Goal: Transaction & Acquisition: Purchase product/service

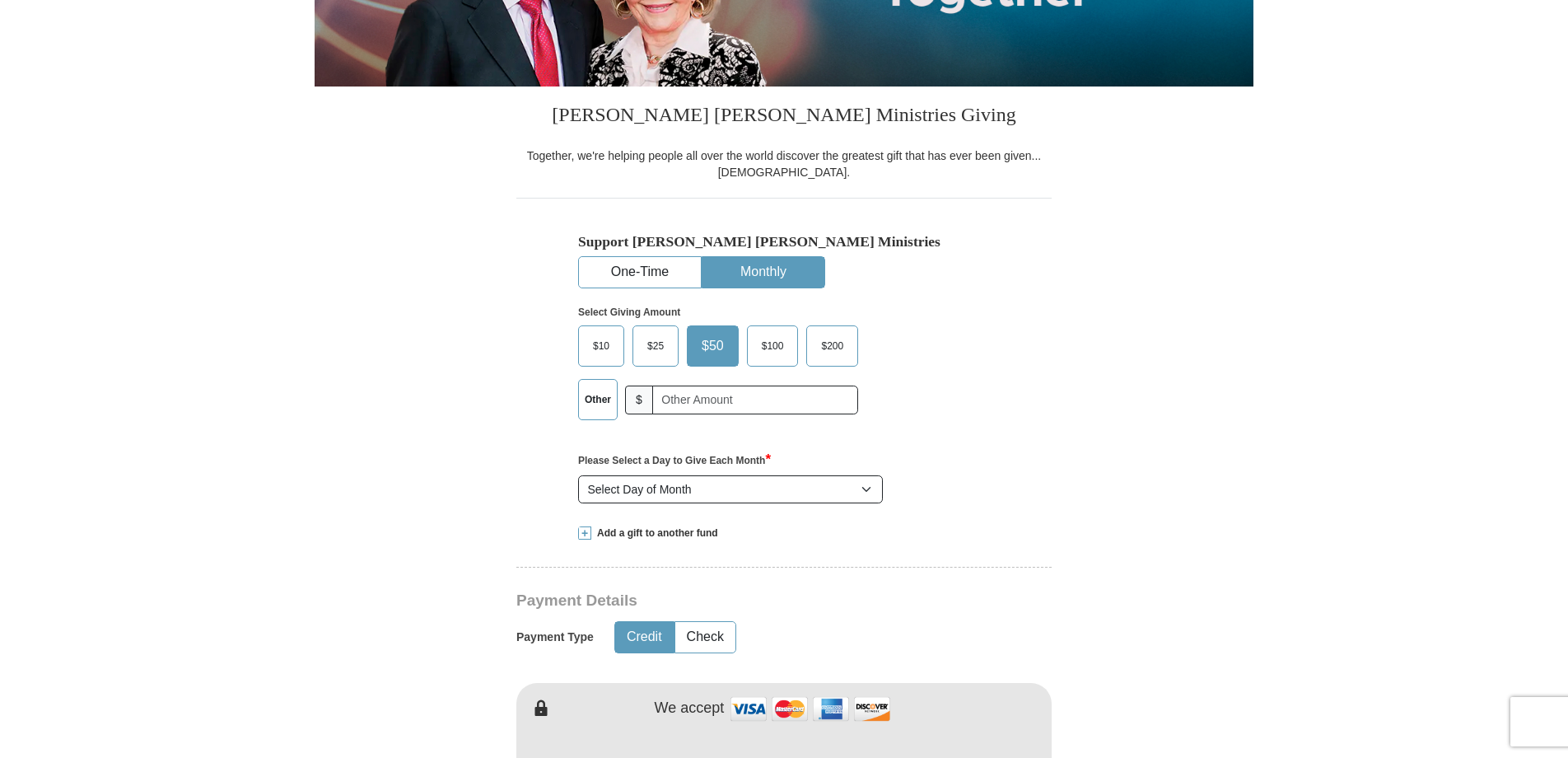
scroll to position [329, 0]
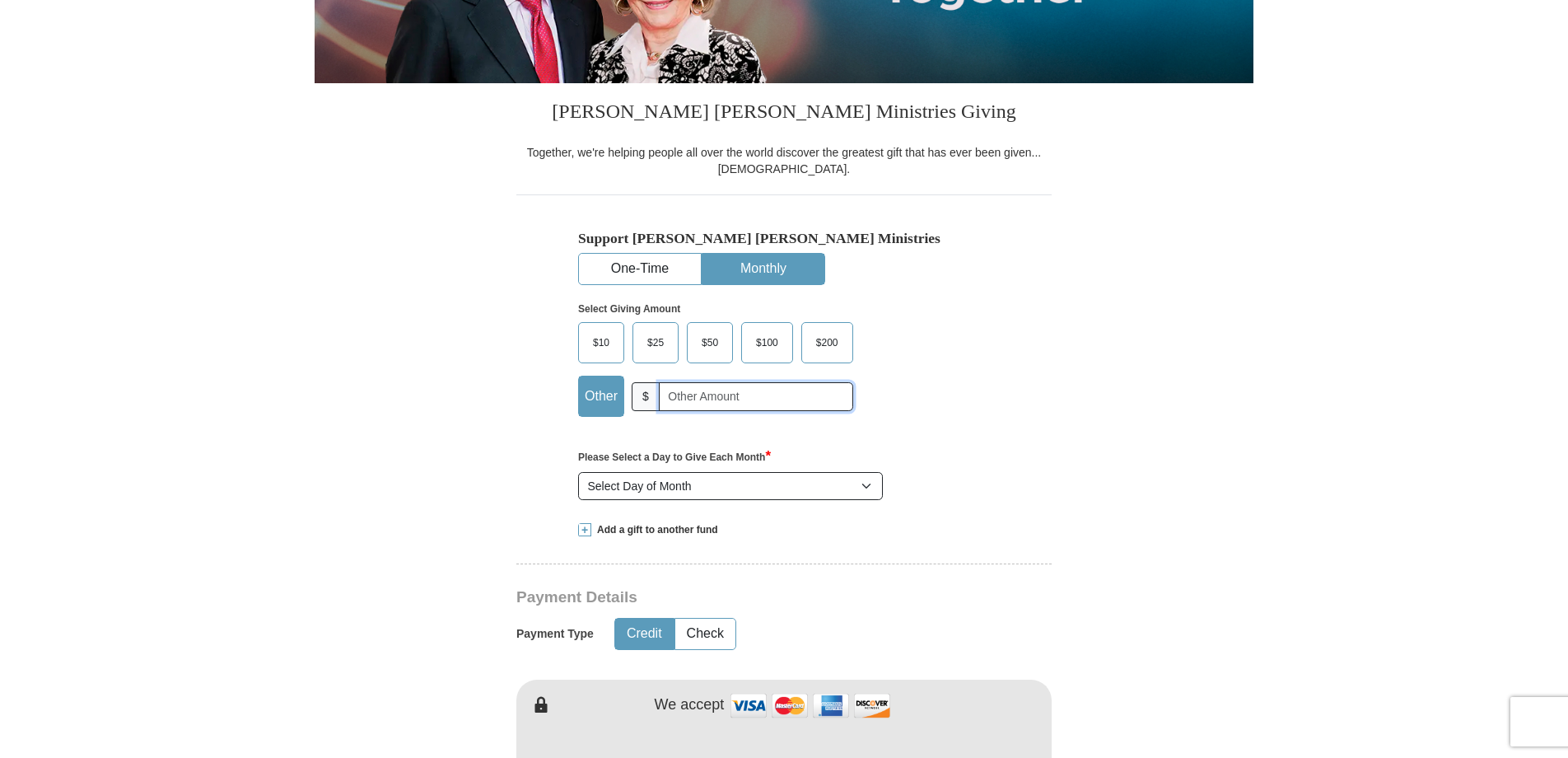
click at [686, 395] on input "text" at bounding box center [756, 396] width 195 height 29
type input "5"
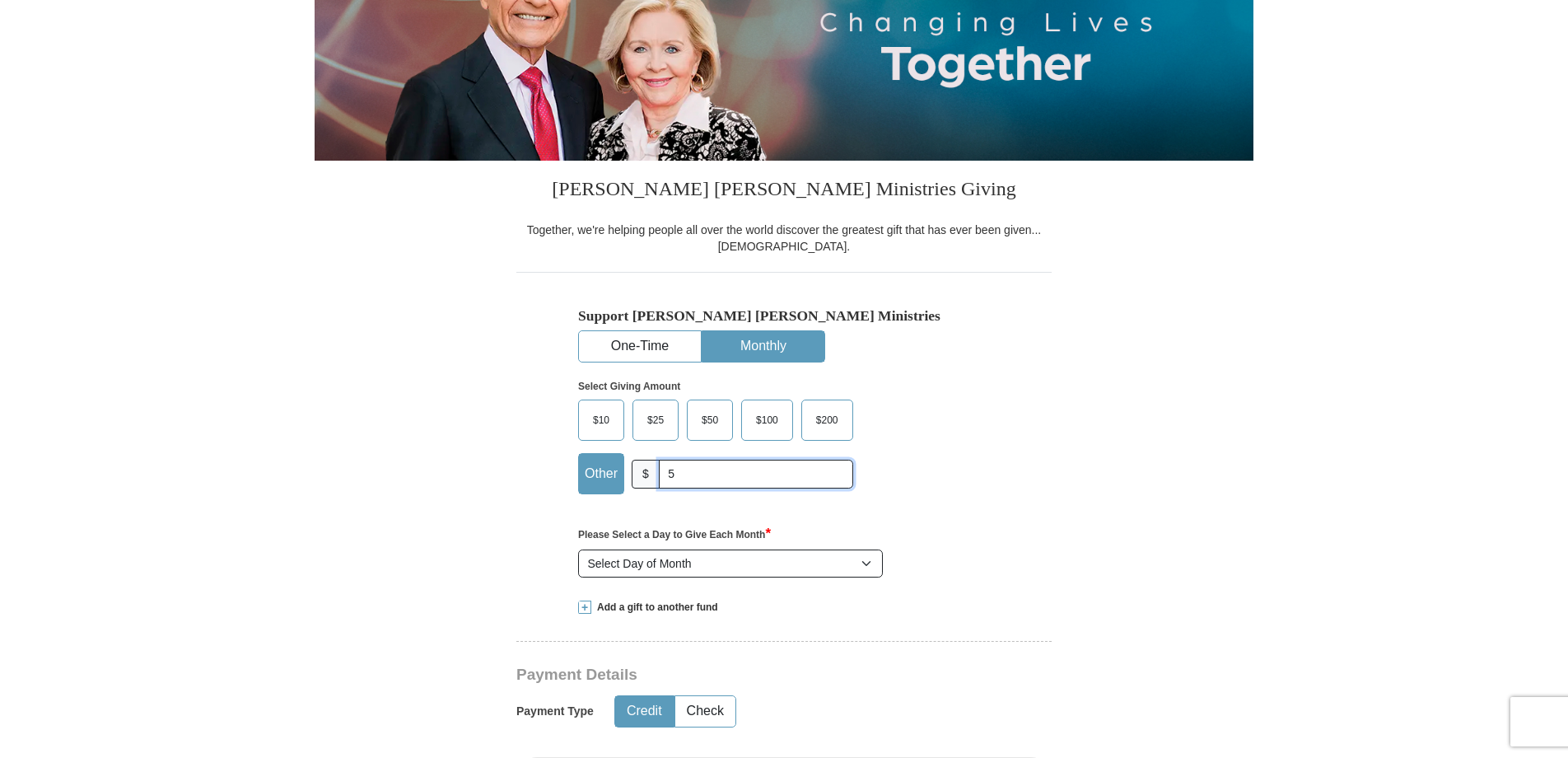
scroll to position [247, 0]
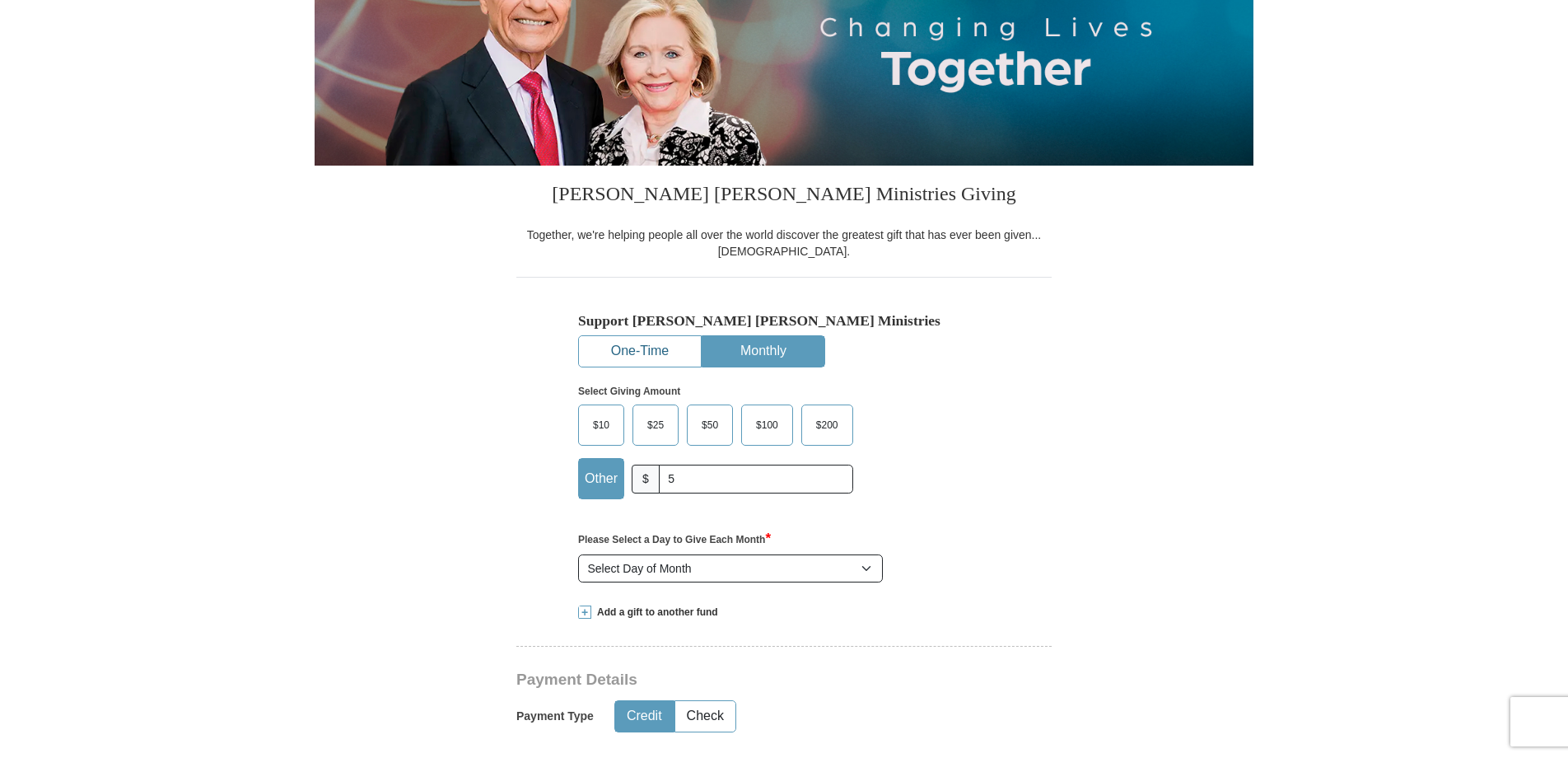
click at [639, 341] on button "One-Time" at bounding box center [639, 351] width 122 height 30
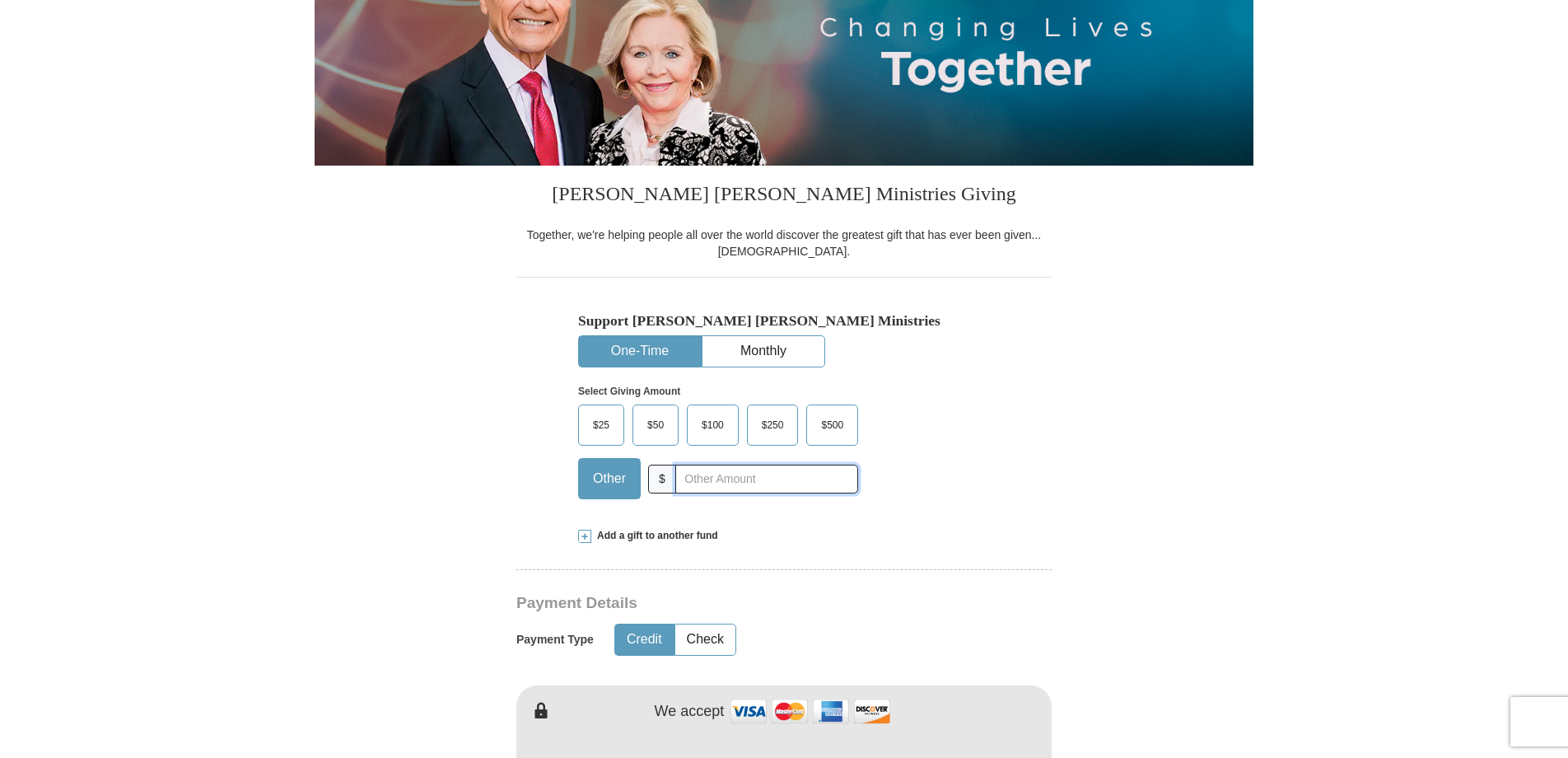
click at [795, 483] on input "text" at bounding box center [766, 479] width 182 height 29
type input "5"
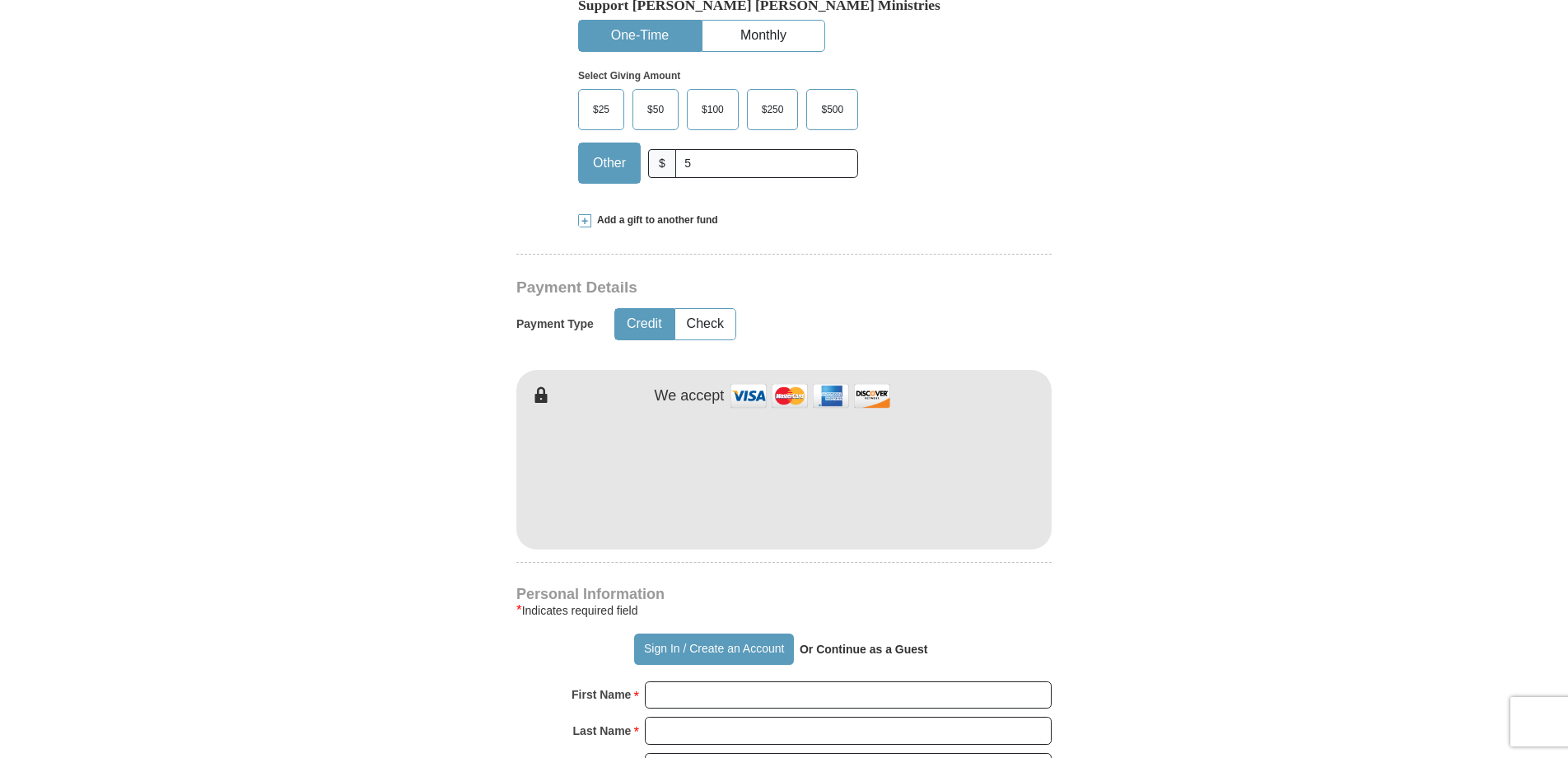
scroll to position [577, 0]
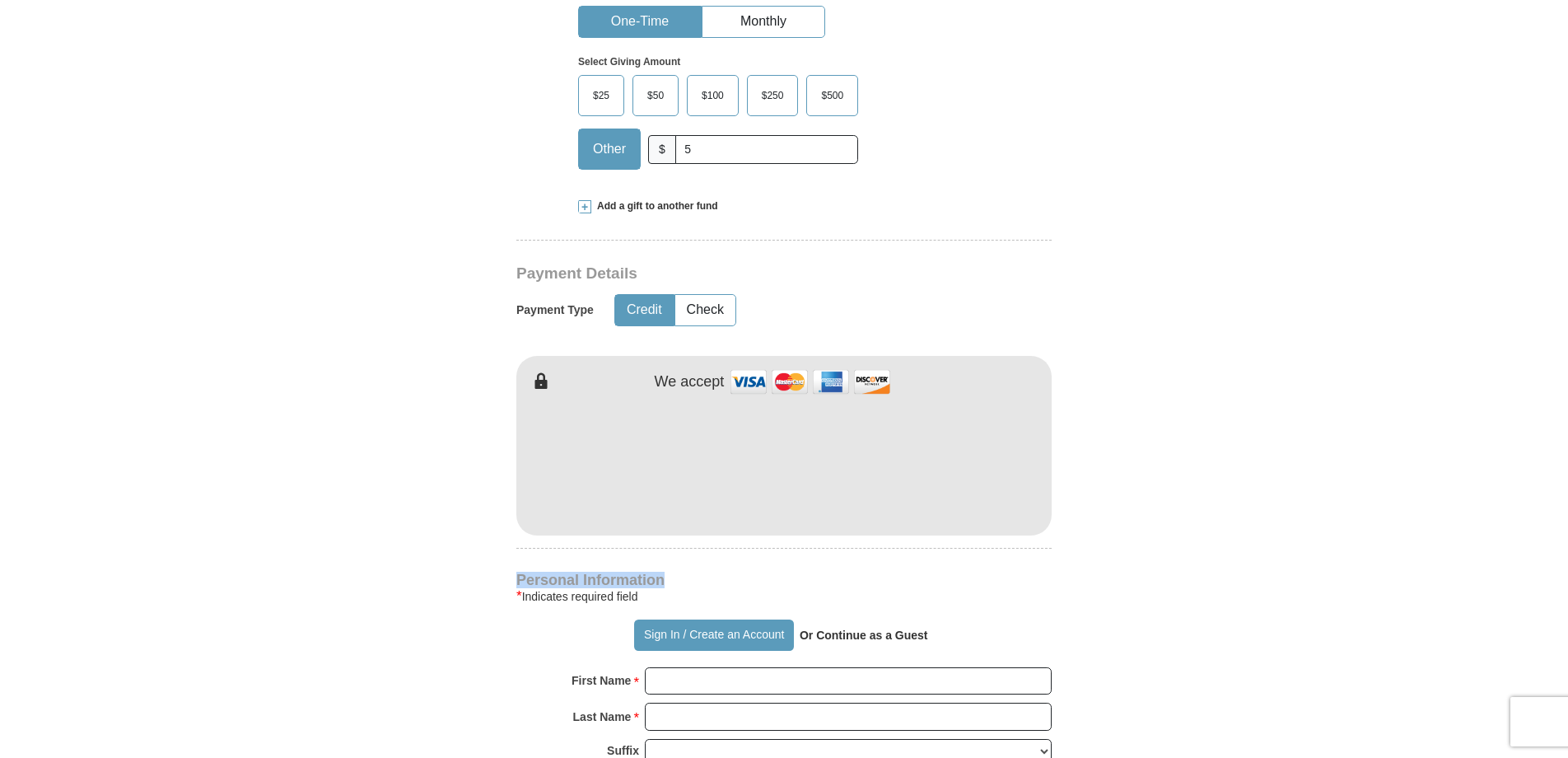
click at [1214, 550] on form "Already have an account? Sign in for faster giving. Don't have an account? Crea…" at bounding box center [784, 500] width 939 height 2022
click at [1229, 604] on form "Already have an account? Sign in for faster giving. Don't have an account? Crea…" at bounding box center [784, 500] width 939 height 2022
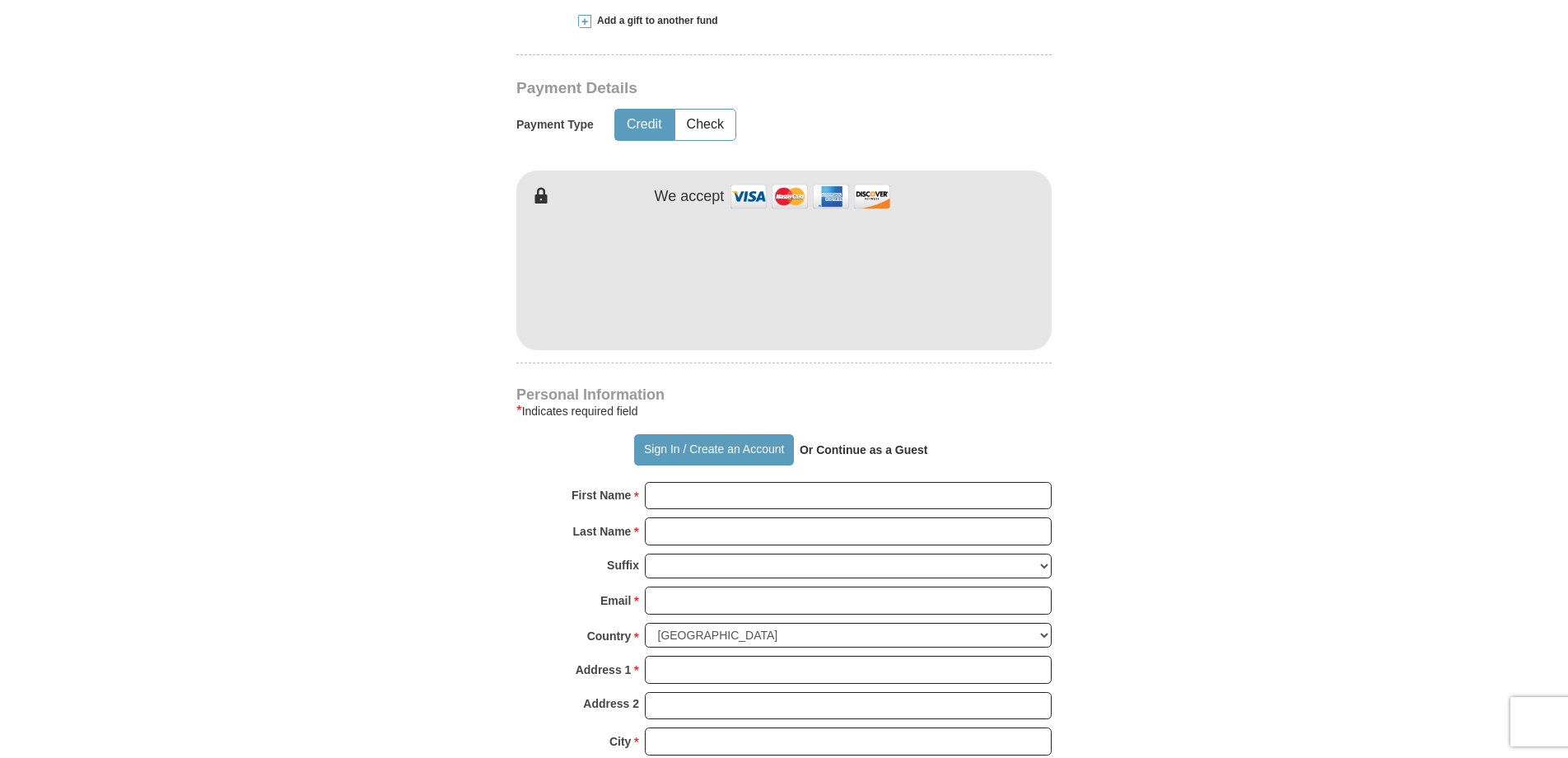
scroll to position [824, 0]
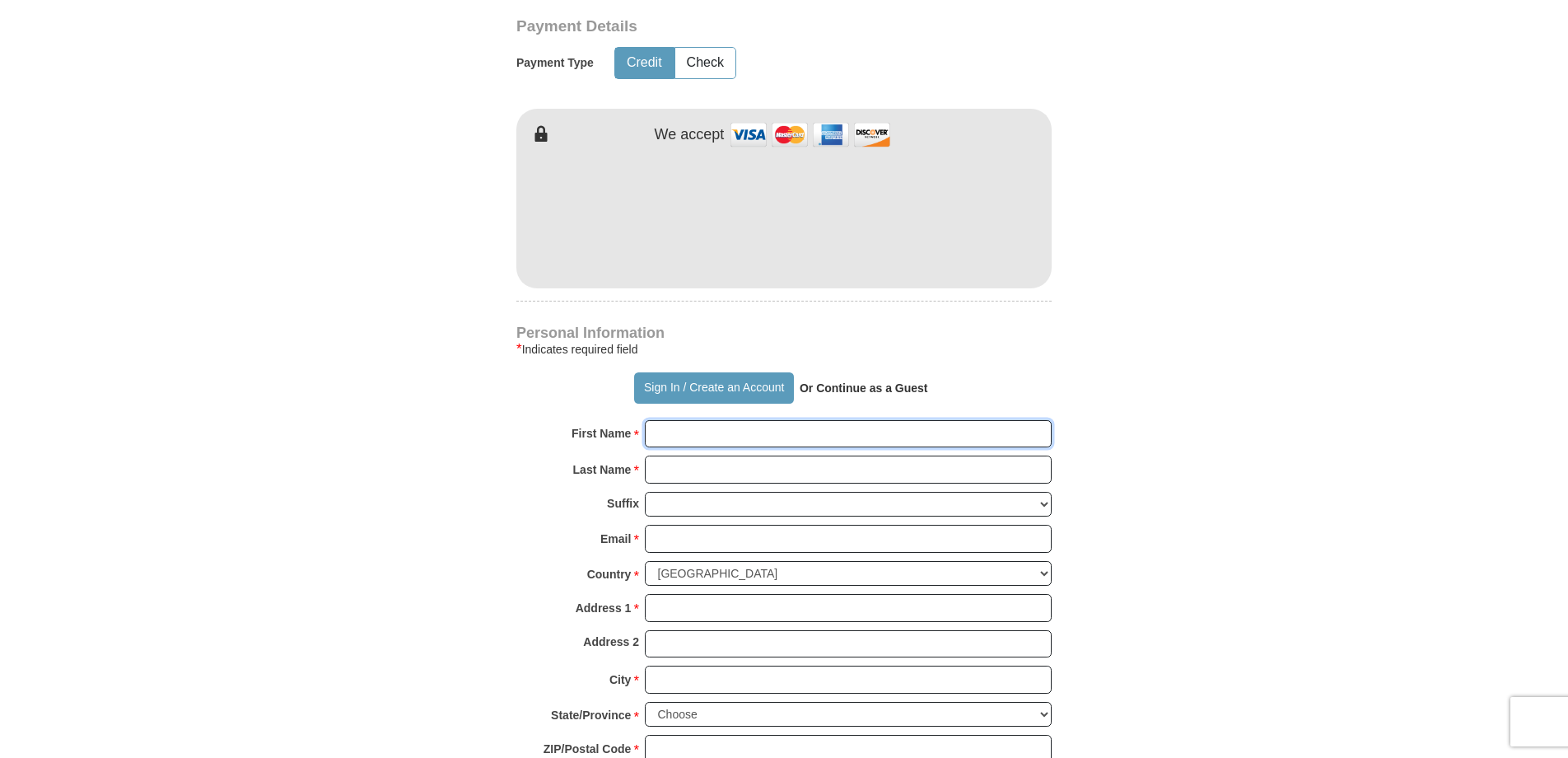
click at [779, 446] on input "First Name *" at bounding box center [848, 435] width 407 height 28
type input "Olden"
type input "[PERSON_NAME]"
type input "[EMAIL_ADDRESS][DOMAIN_NAME]"
type input "PO BOX 15164"
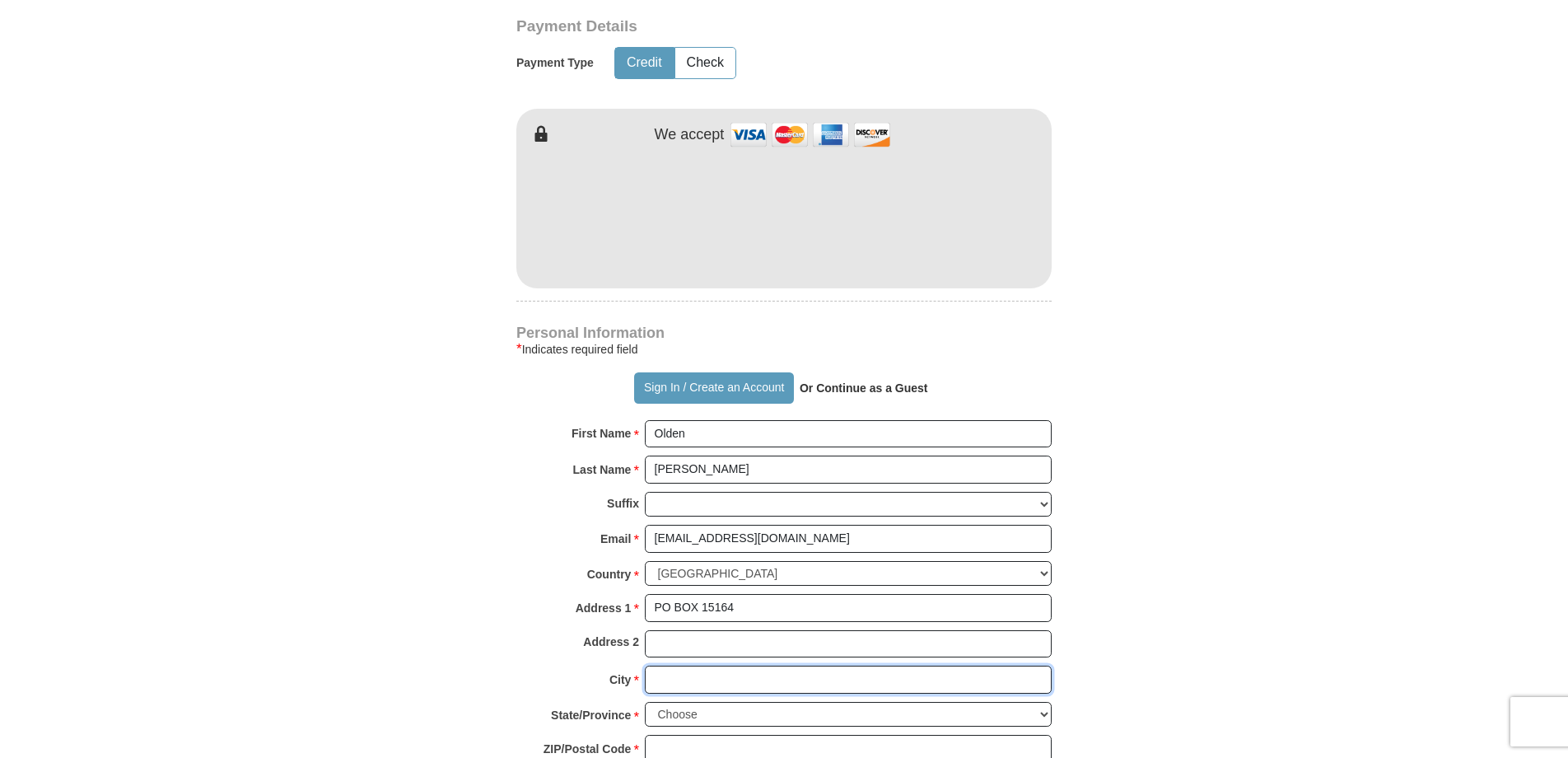
type input "[GEOGRAPHIC_DATA]"
select select "WA"
type input "99215"
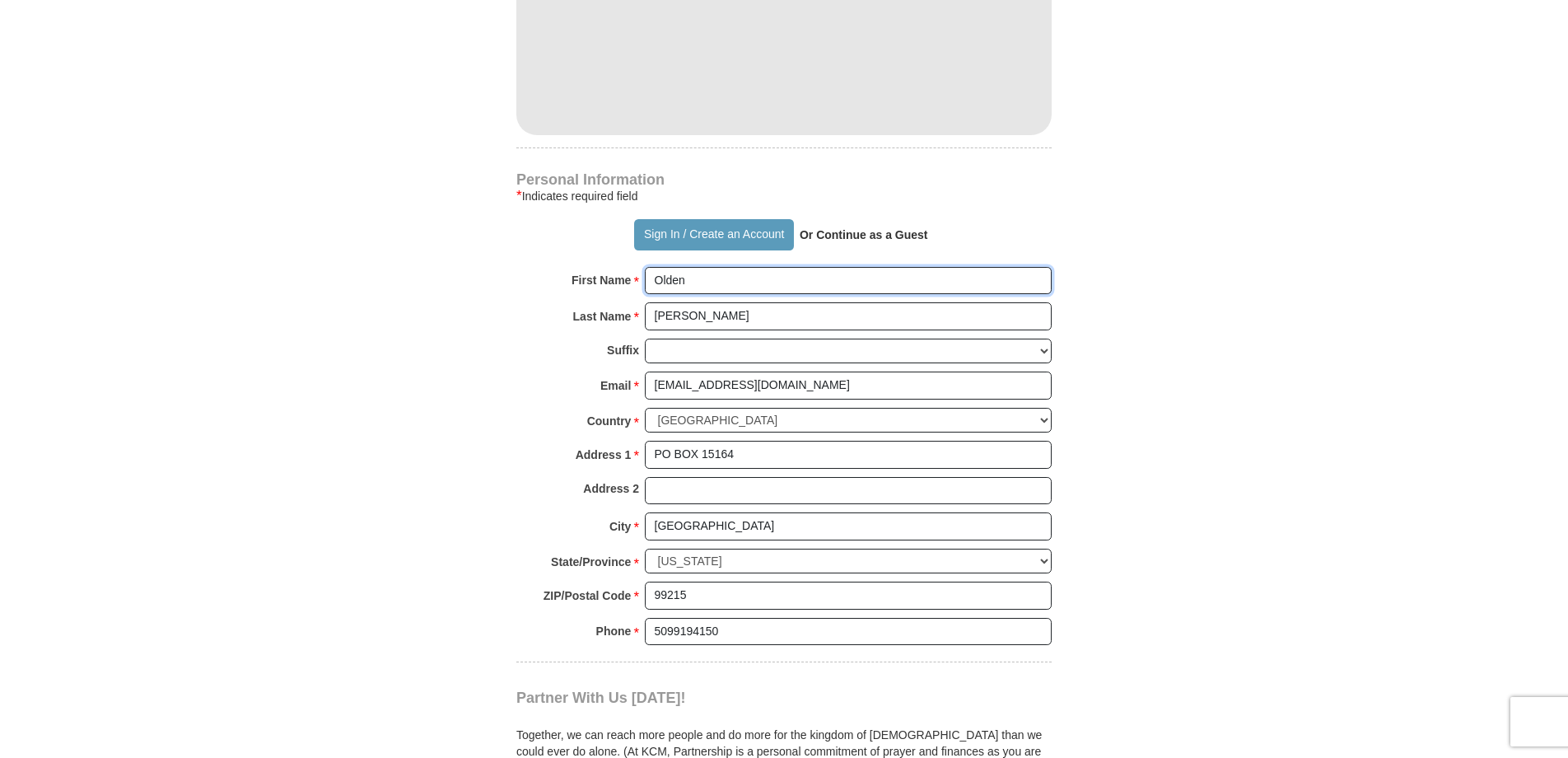
scroll to position [1071, 0]
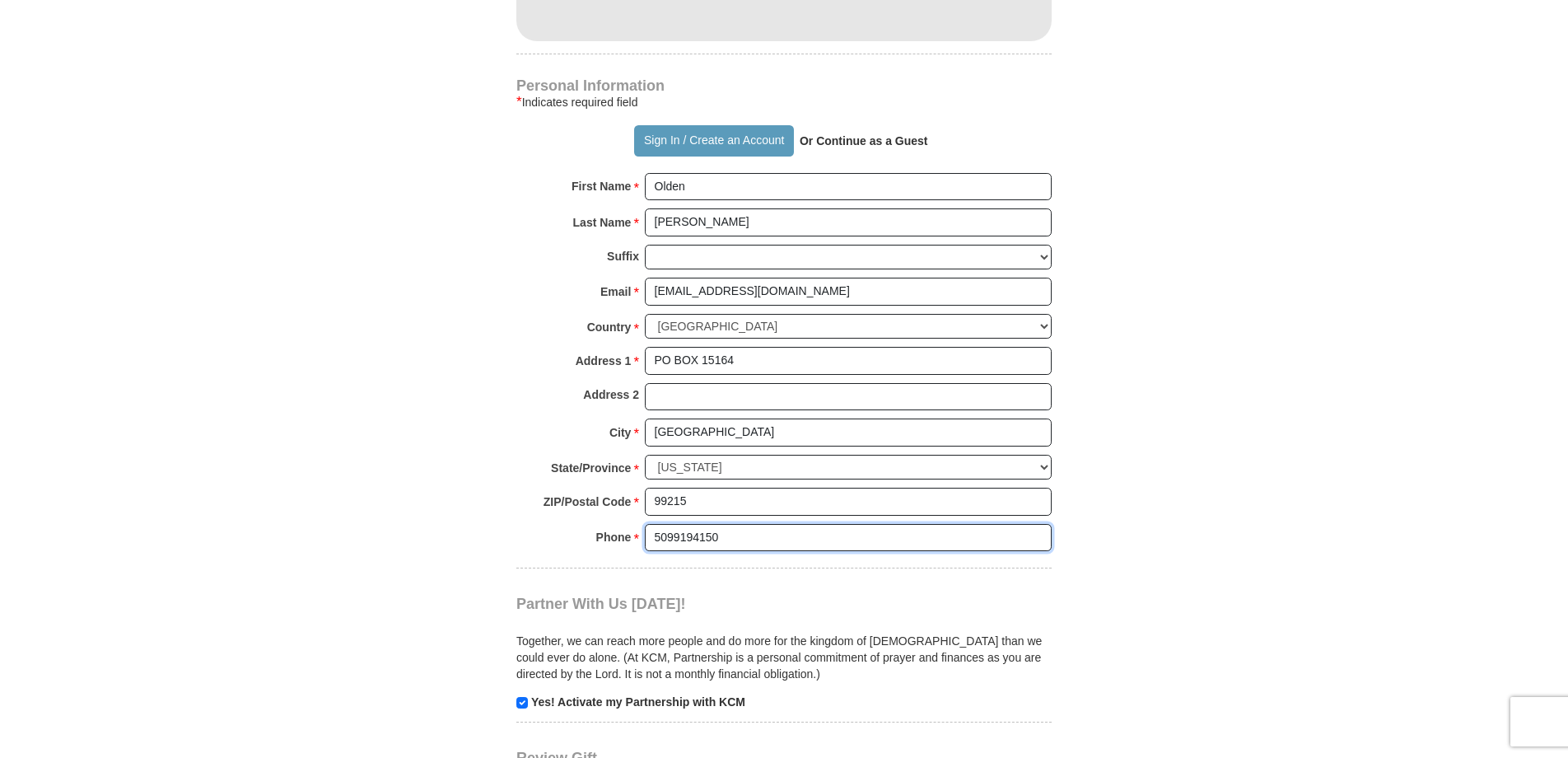
click at [791, 549] on input "5099194150" at bounding box center [848, 538] width 407 height 28
type input "5094996730"
click at [1199, 642] on form "Already have an account? Sign in for faster giving. Don't have an account? Crea…" at bounding box center [784, 5] width 939 height 2022
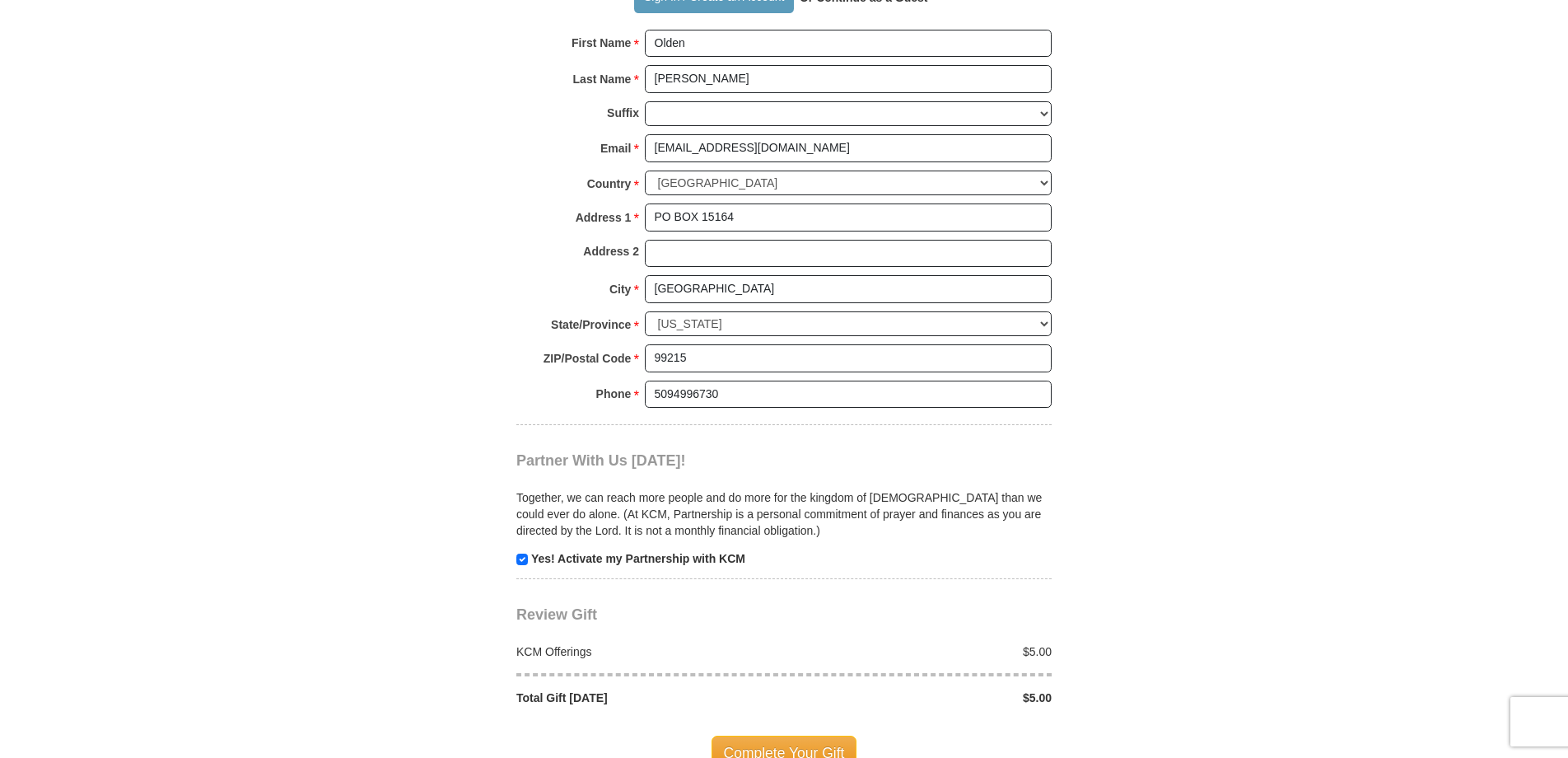
scroll to position [1319, 0]
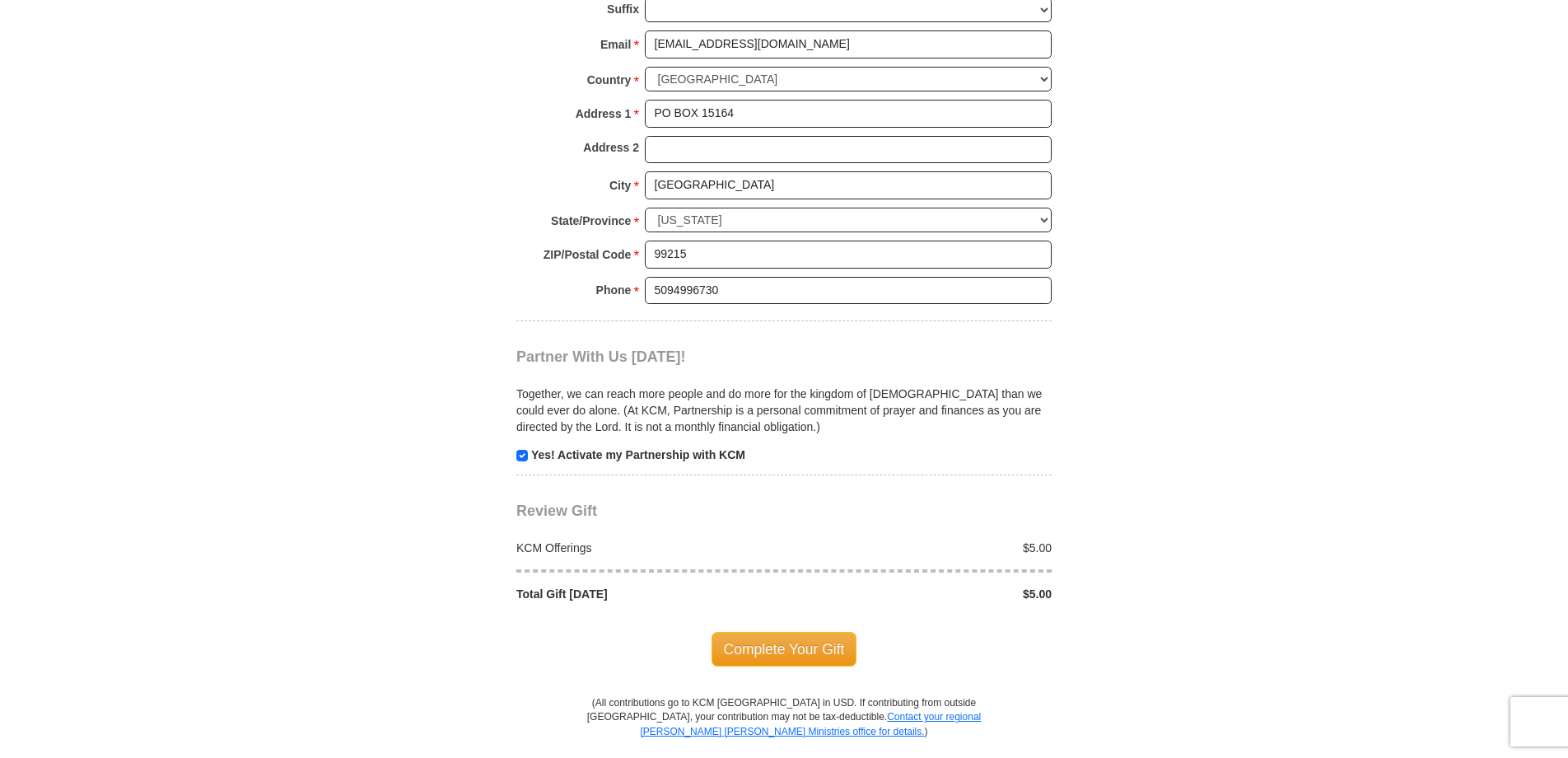
click at [796, 642] on span "Complete Your Gift" at bounding box center [784, 649] width 146 height 35
